Goal: Check status: Check status

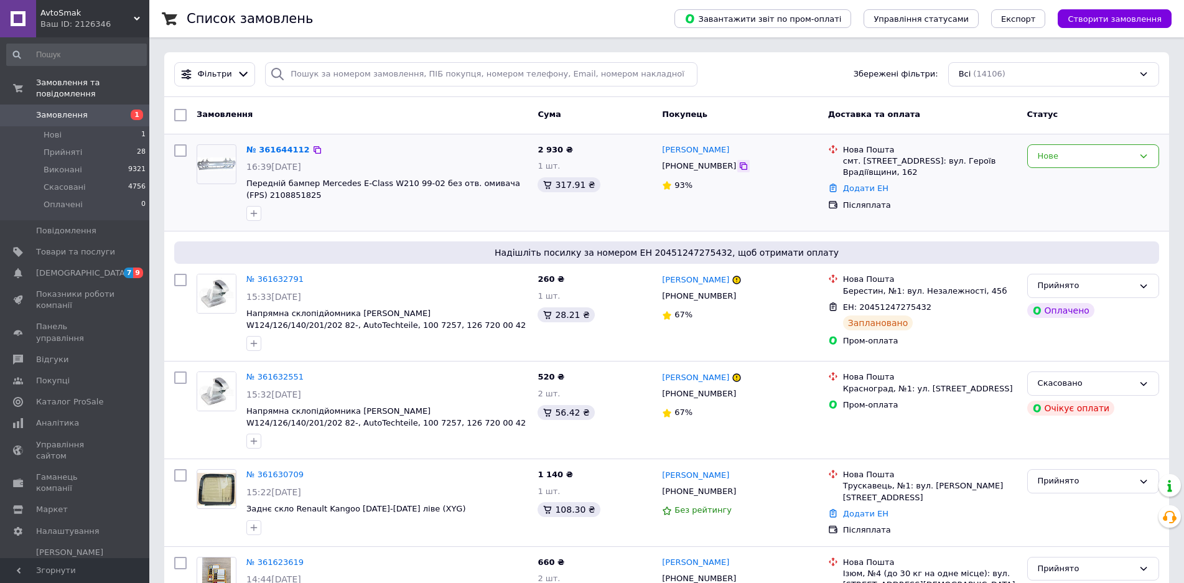
click at [739, 166] on icon at bounding box center [744, 166] width 10 height 10
click at [1059, 151] on div "Нове" at bounding box center [1086, 156] width 96 height 13
click at [1061, 180] on li "Прийнято" at bounding box center [1093, 182] width 131 height 23
click at [267, 150] on link "№ 361644112" at bounding box center [274, 149] width 57 height 9
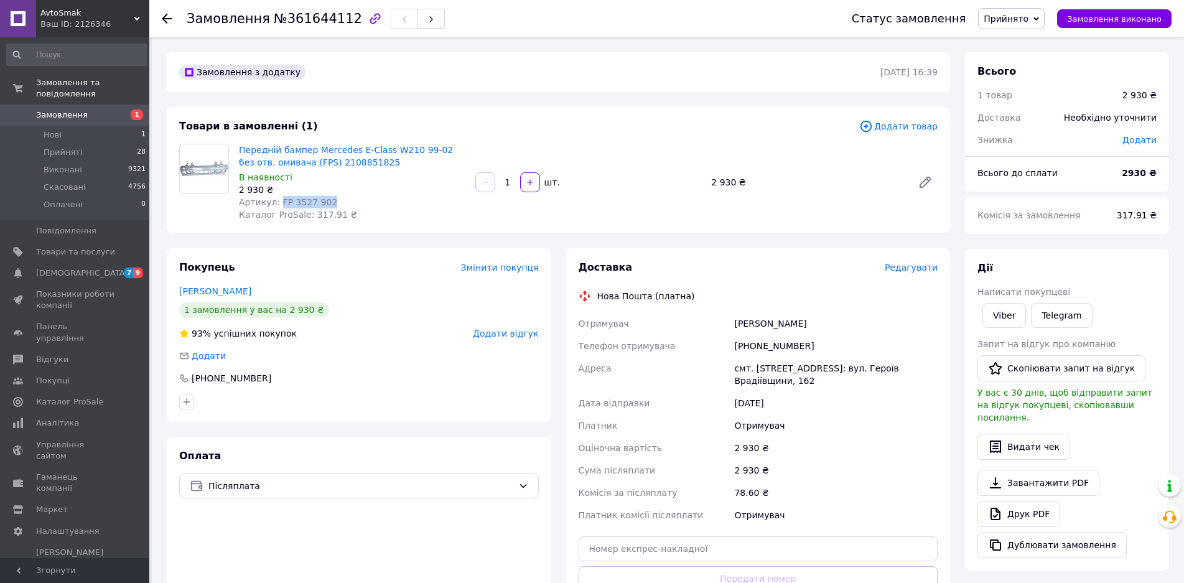
drag, startPoint x: 334, startPoint y: 200, endPoint x: 277, endPoint y: 205, distance: 56.8
click at [277, 205] on div "Артикул: FP 3527 902" at bounding box center [352, 202] width 227 height 12
drag, startPoint x: 302, startPoint y: 193, endPoint x: 335, endPoint y: 176, distance: 37.6
click at [335, 176] on div "В наявності" at bounding box center [352, 177] width 227 height 12
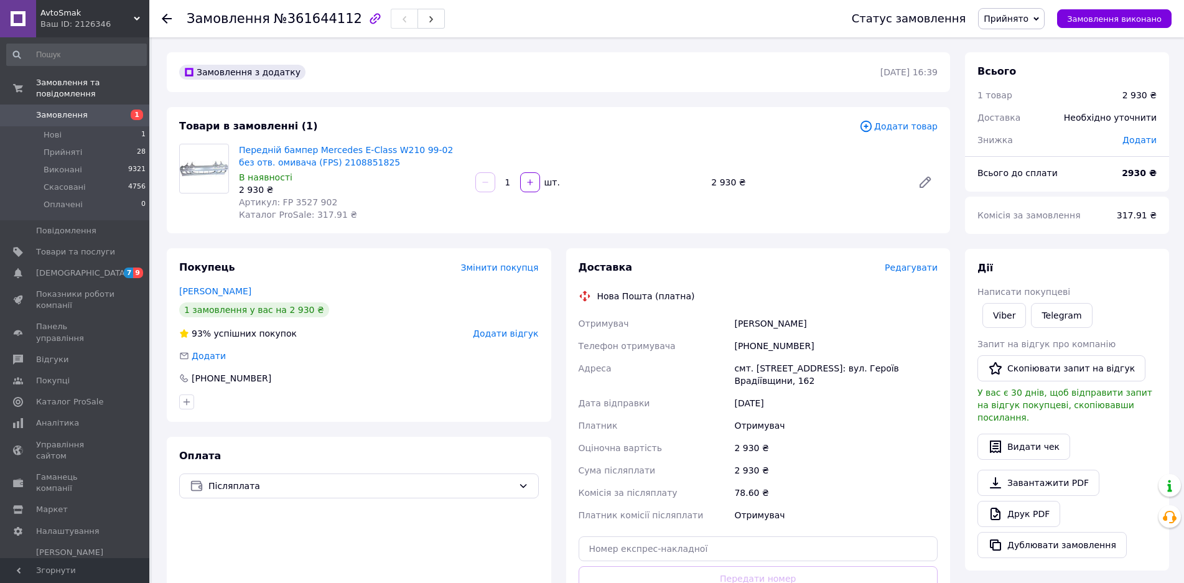
click at [322, 199] on div "Артикул: FP 3527 902" at bounding box center [352, 202] width 227 height 12
drag, startPoint x: 326, startPoint y: 200, endPoint x: 275, endPoint y: 205, distance: 51.3
click at [275, 205] on div "Артикул: FP 3527 902" at bounding box center [352, 202] width 227 height 12
copy span "FP 3527 902"
drag, startPoint x: 806, startPoint y: 345, endPoint x: 750, endPoint y: 345, distance: 56.0
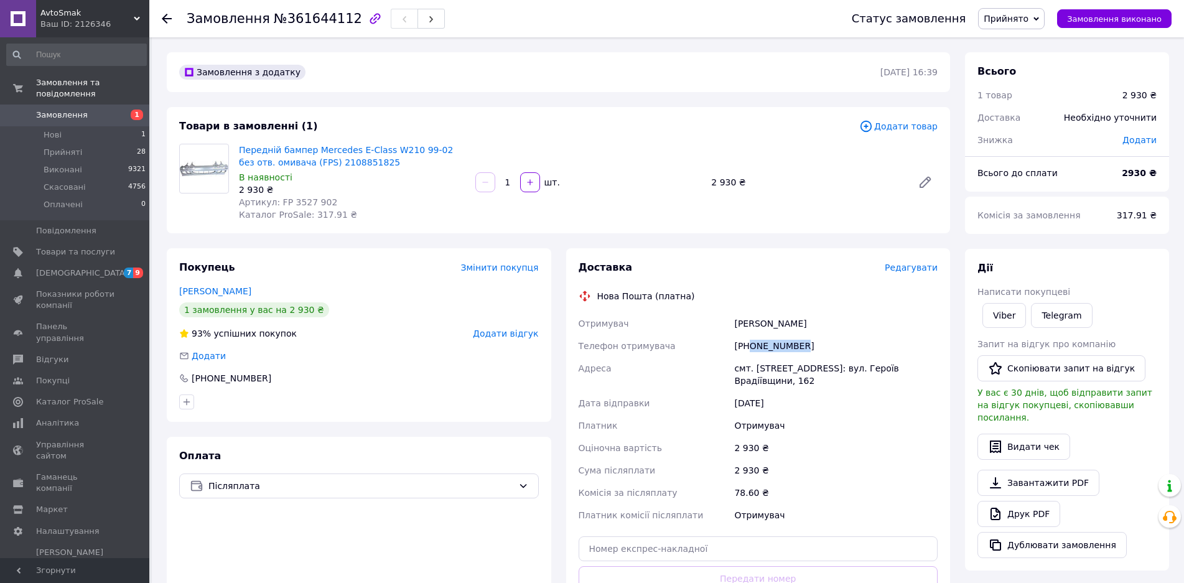
click at [750, 345] on div "[PHONE_NUMBER]" at bounding box center [836, 346] width 208 height 22
copy div "0979246439"
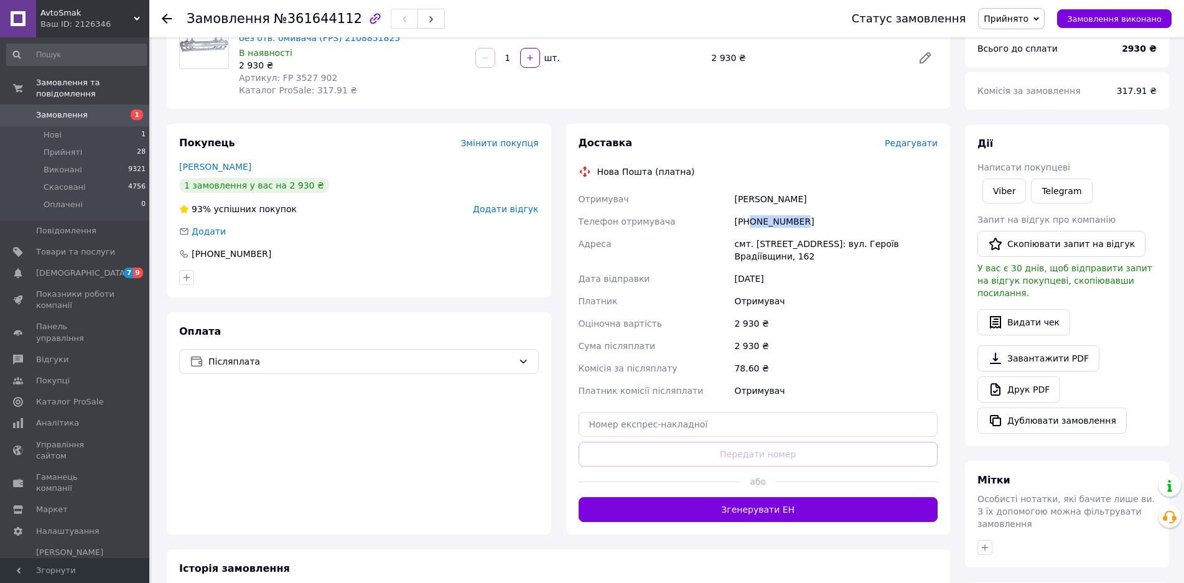
scroll to position [62, 0]
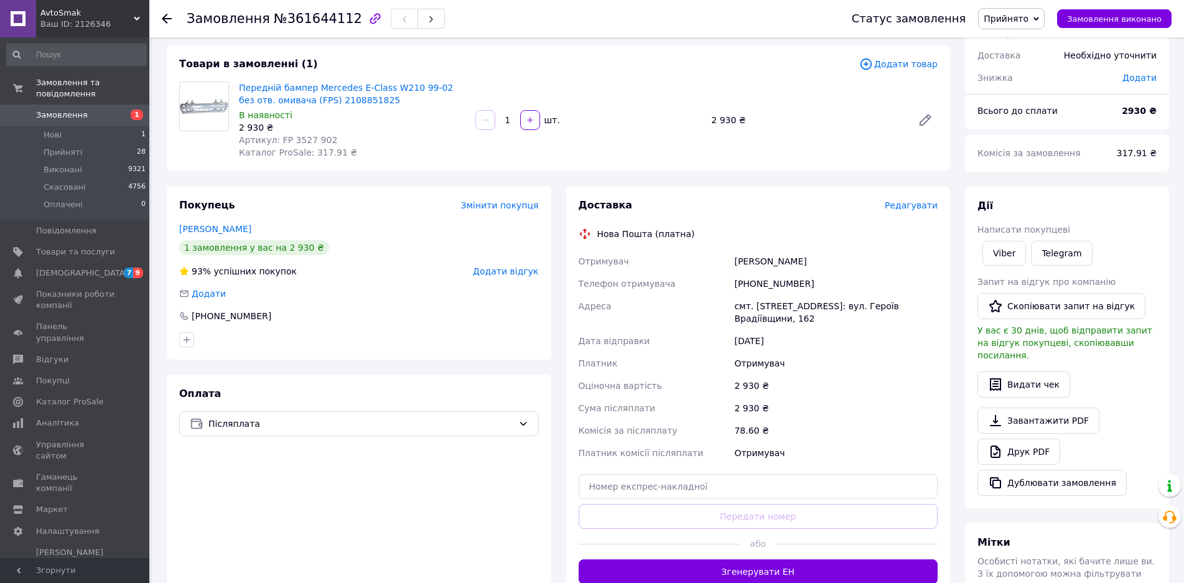
click at [372, 251] on div "1 замовлення у вас на 2 930 ₴" at bounding box center [359, 247] width 360 height 15
